Goal: Find contact information: Find contact information

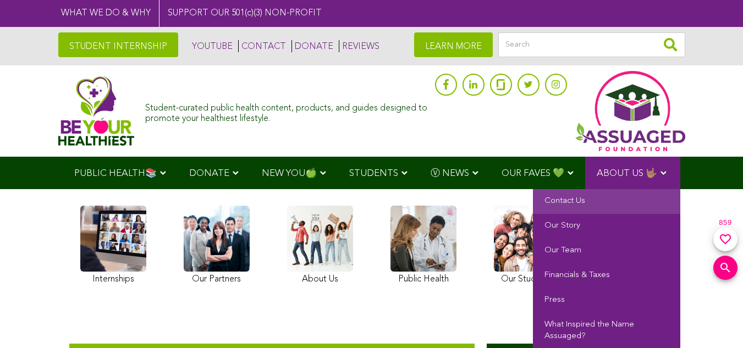
click at [577, 200] on link "Contact Us" at bounding box center [606, 201] width 147 height 25
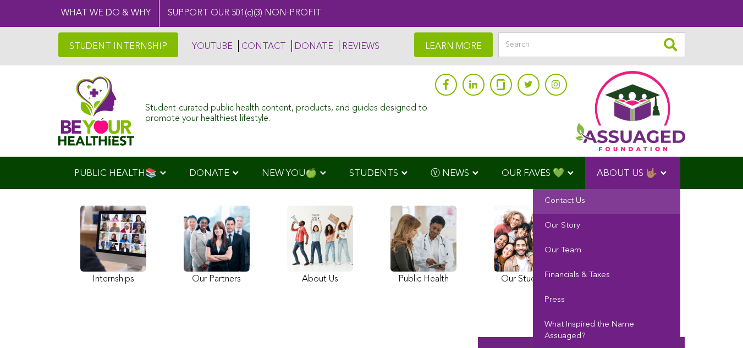
click at [558, 203] on link "Contact Us" at bounding box center [606, 201] width 147 height 25
